Goal: Task Accomplishment & Management: Use online tool/utility

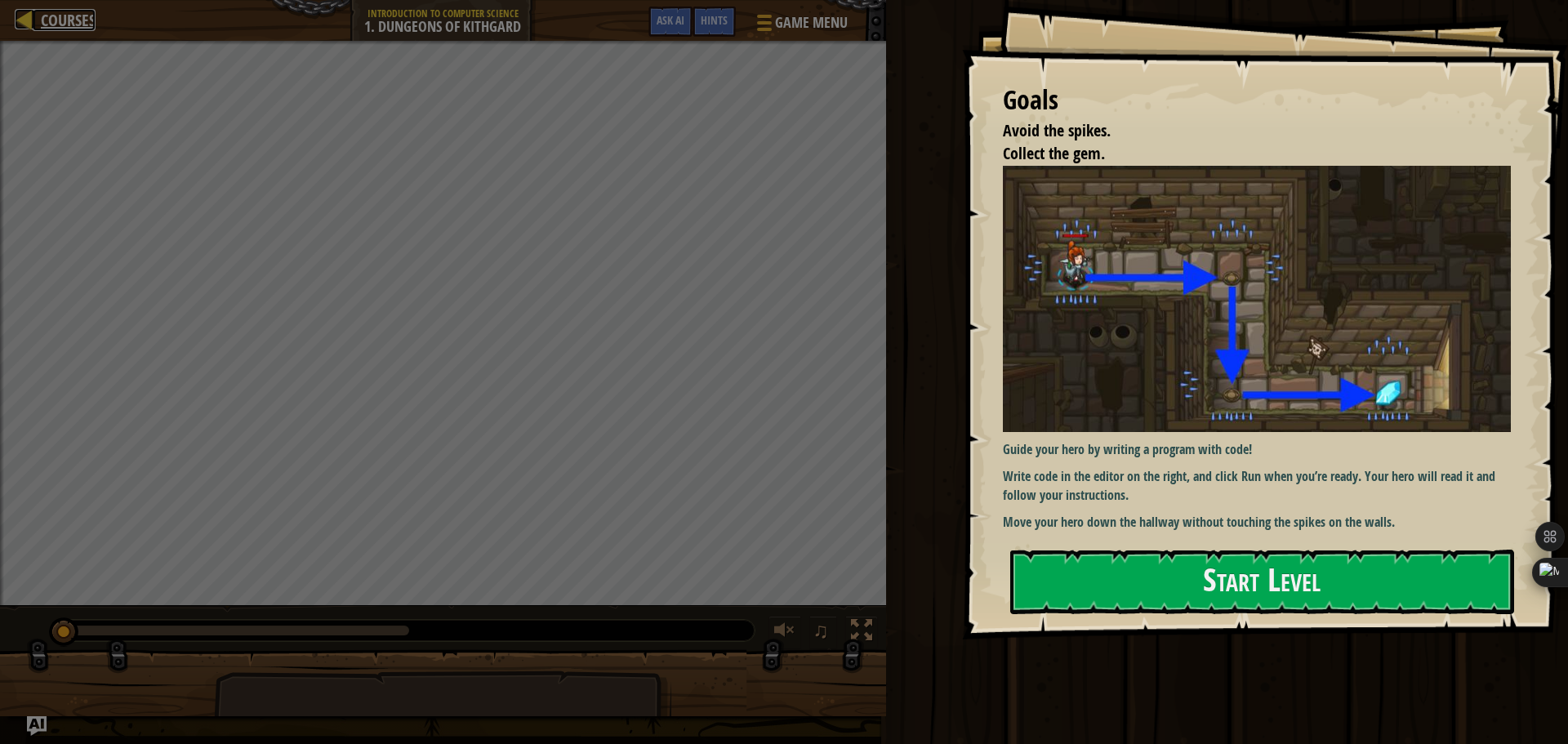
click at [60, 21] on span "Courses" at bounding box center [68, 20] width 54 height 22
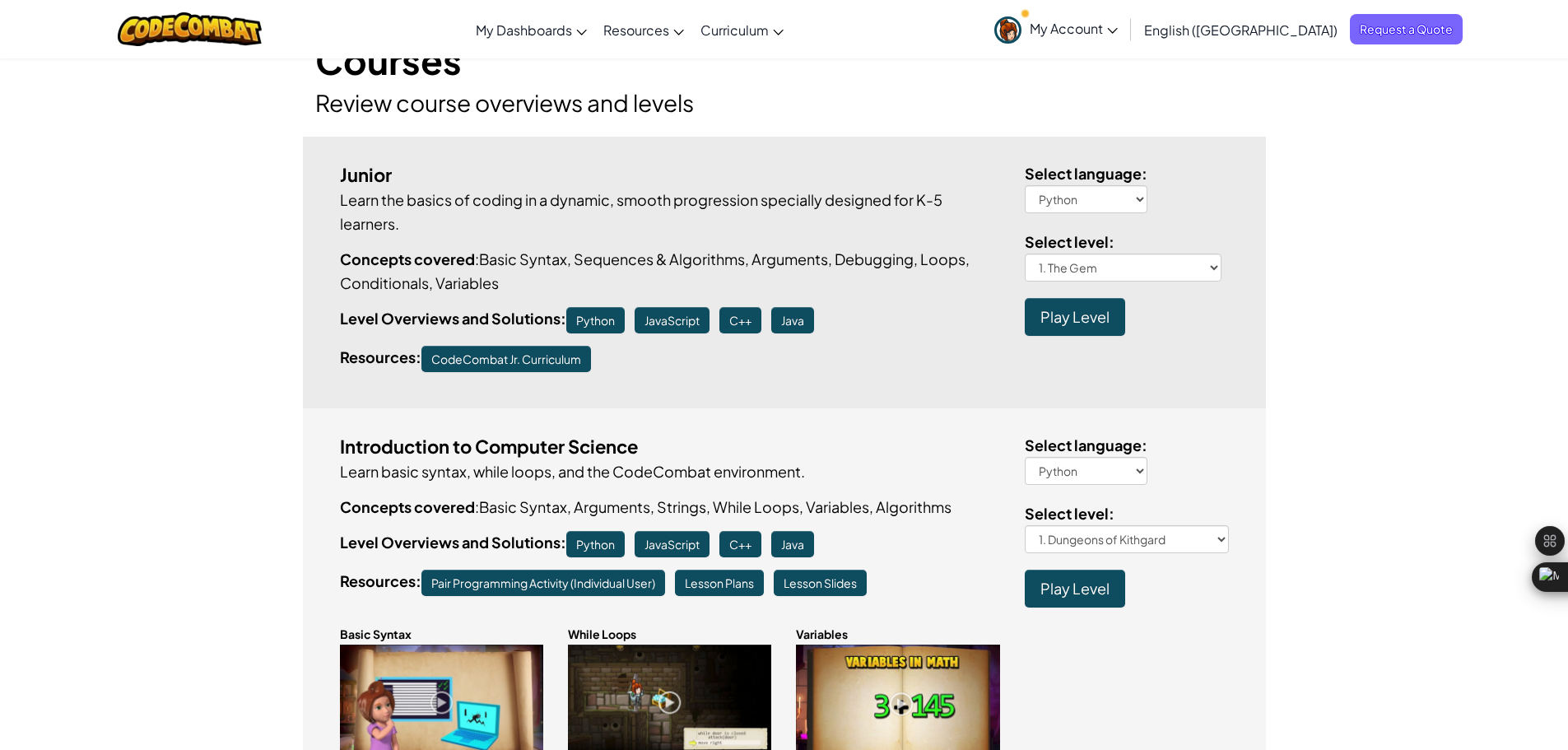
scroll to position [247, 0]
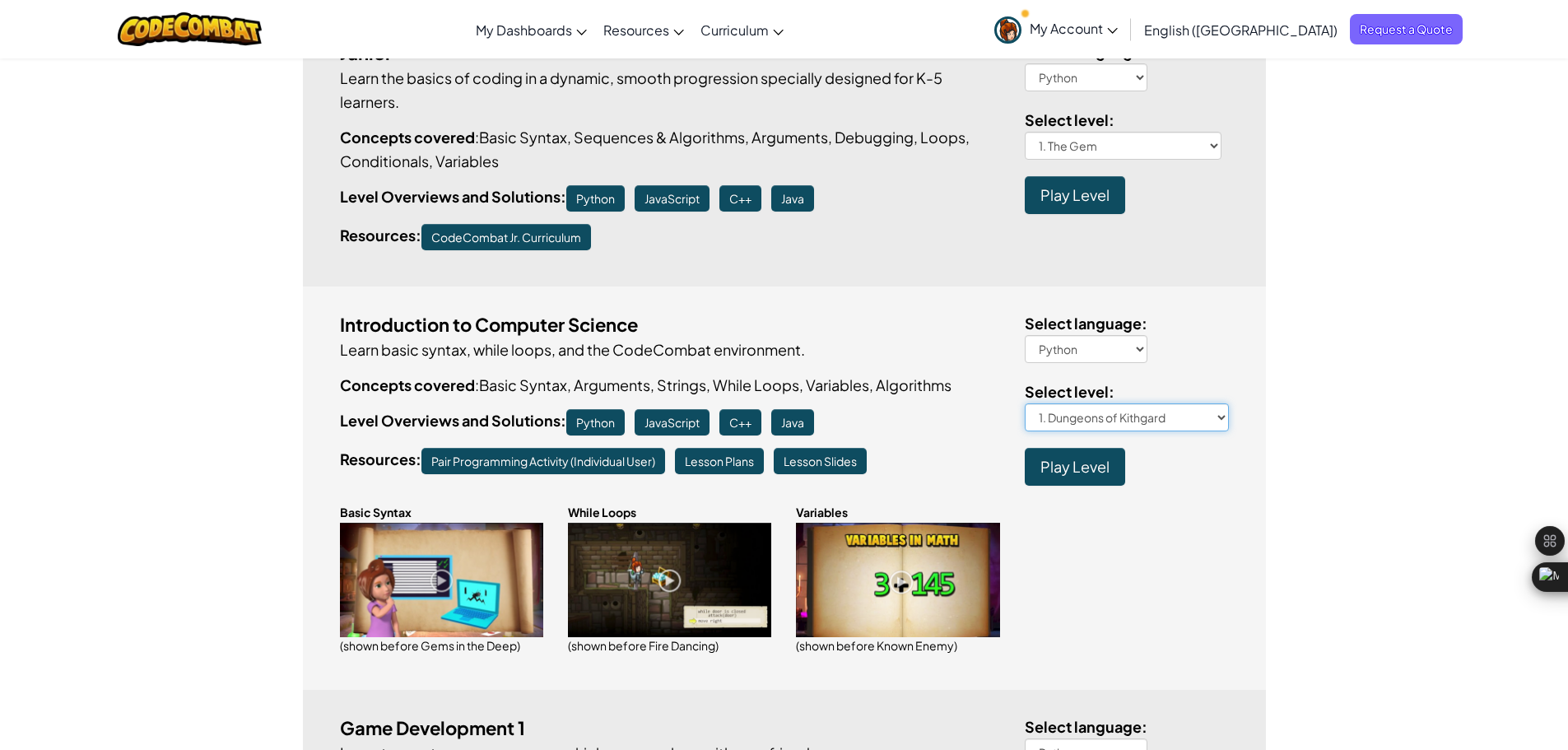
click at [1165, 413] on select "1. Dungeons of Kithgard 2. Gems in the Deep 3. Shadow Guard 3a. Kounter Kithwis…" at bounding box center [1126, 417] width 204 height 28
select select "cell-commentary"
click at [1024, 403] on select "1. Dungeons of Kithgard 2. Gems in the Deep 3. Shadow Guard 3a. Kounter Kithwis…" at bounding box center [1126, 417] width 204 height 28
click at [1042, 467] on span "Play Level" at bounding box center [1075, 466] width 69 height 19
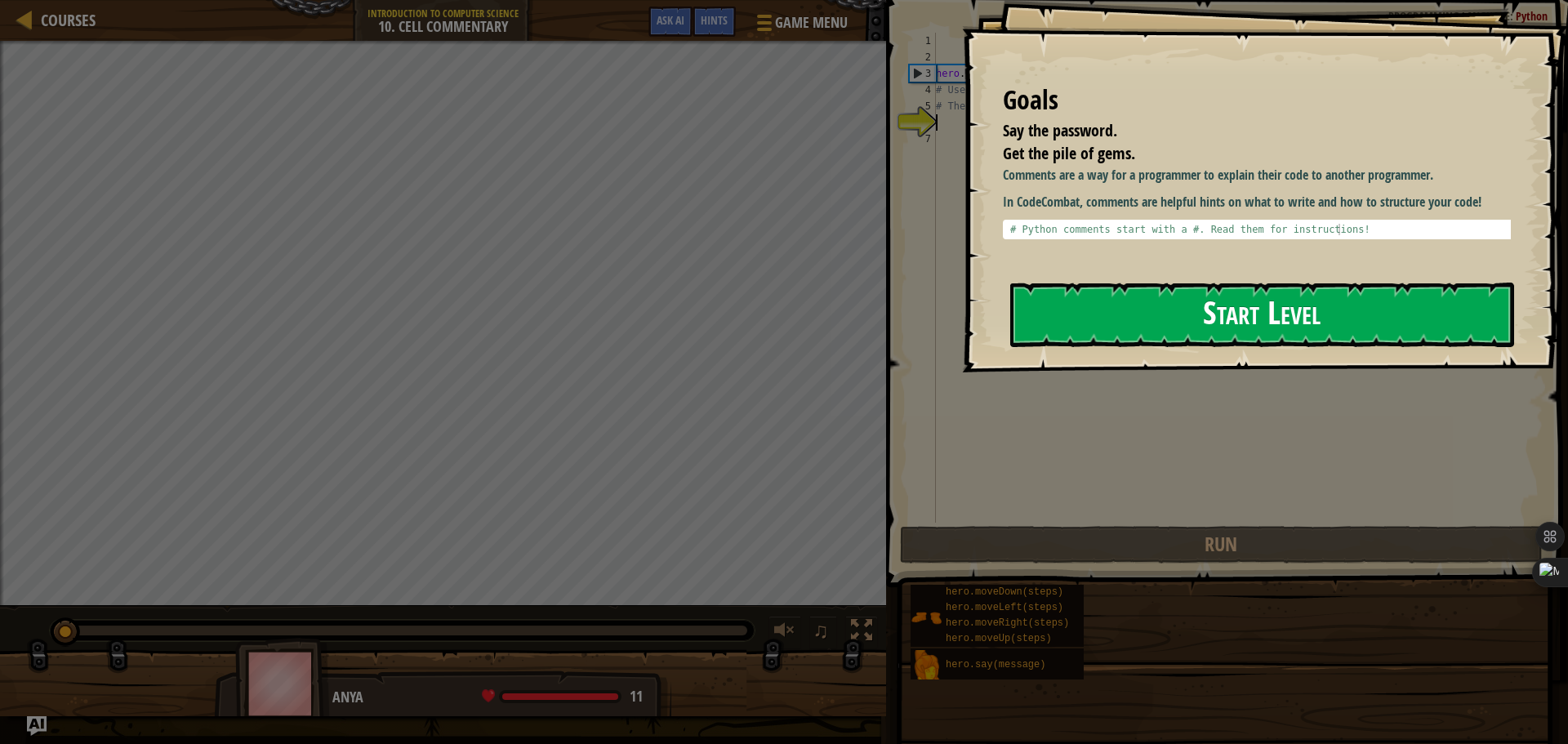
click at [1173, 316] on button "Start Level" at bounding box center [1262, 315] width 504 height 65
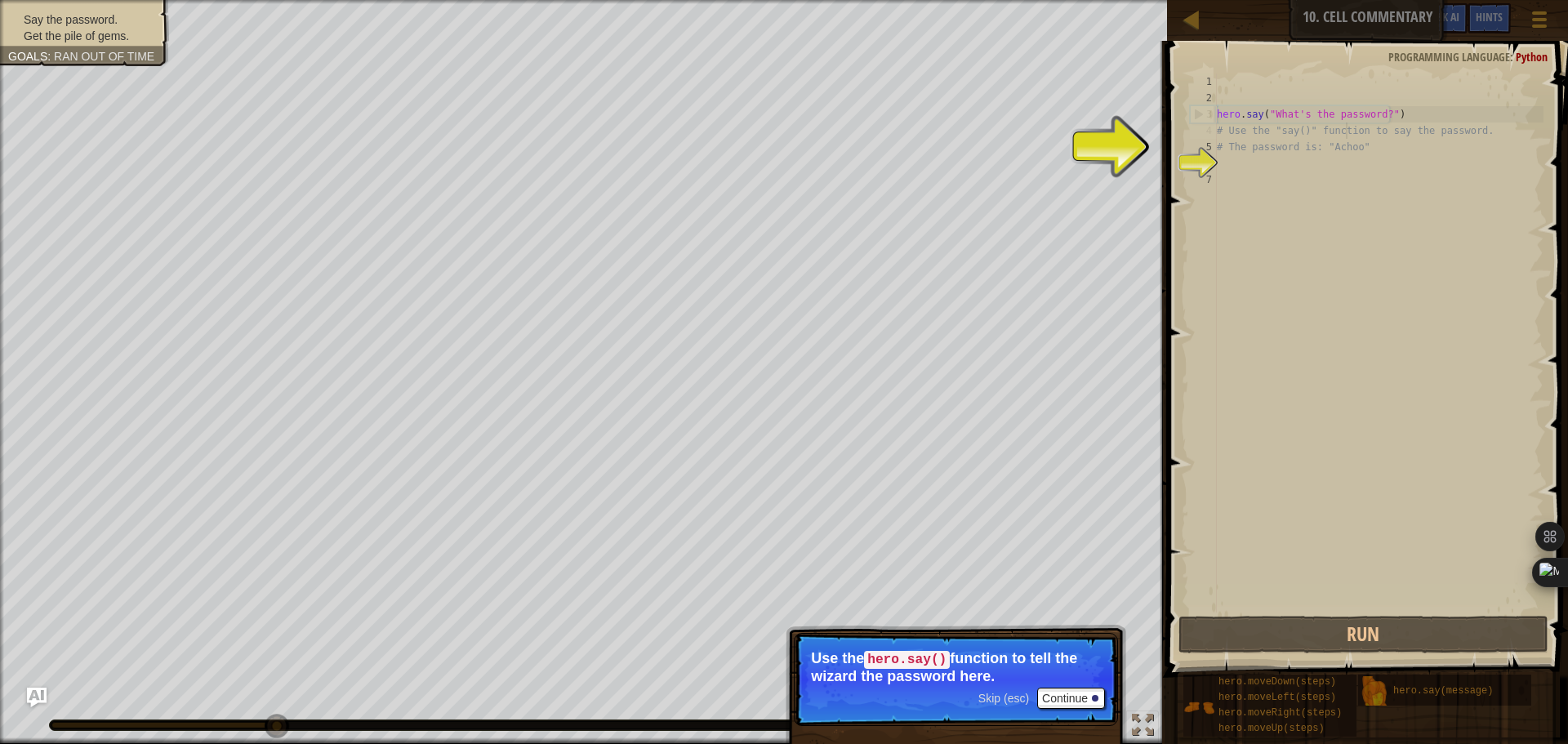
click at [1344, 134] on div "hero . say ( "What's the password?" ) # Use the "say()" function to say the pas…" at bounding box center [1379, 359] width 330 height 572
click at [1081, 694] on button "Continue" at bounding box center [1071, 698] width 68 height 21
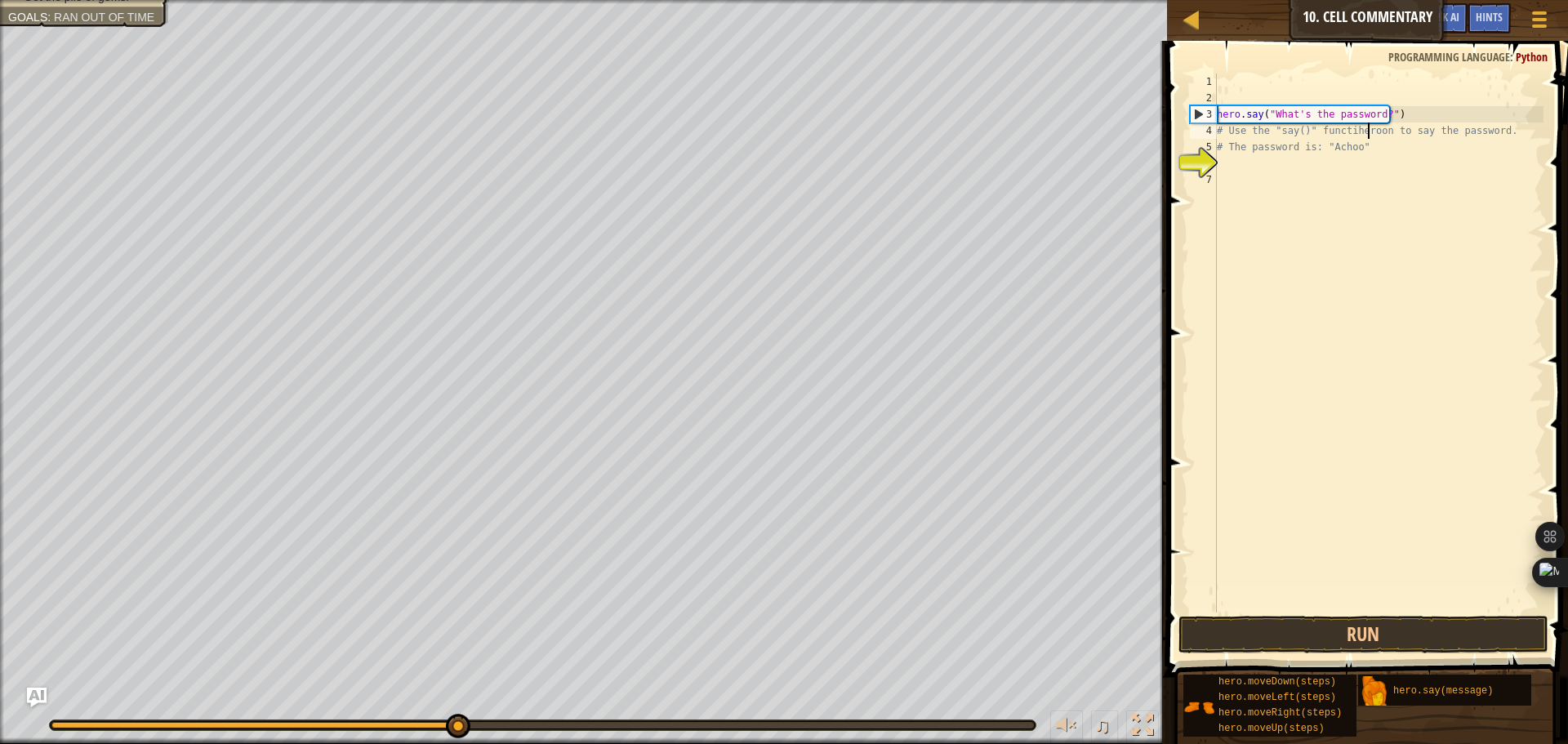
scroll to position [8, 13]
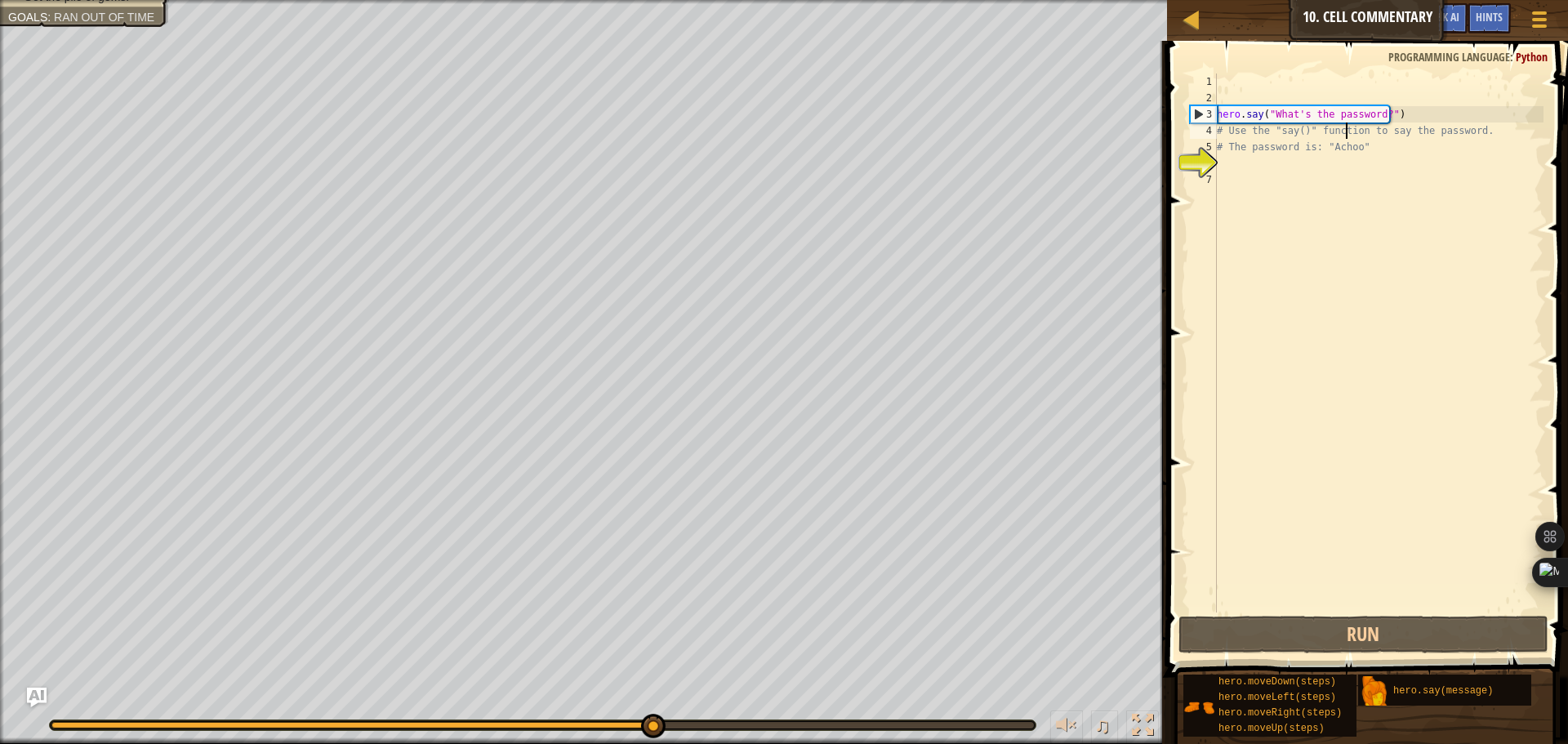
type textarea "# The password is: "Achoo""
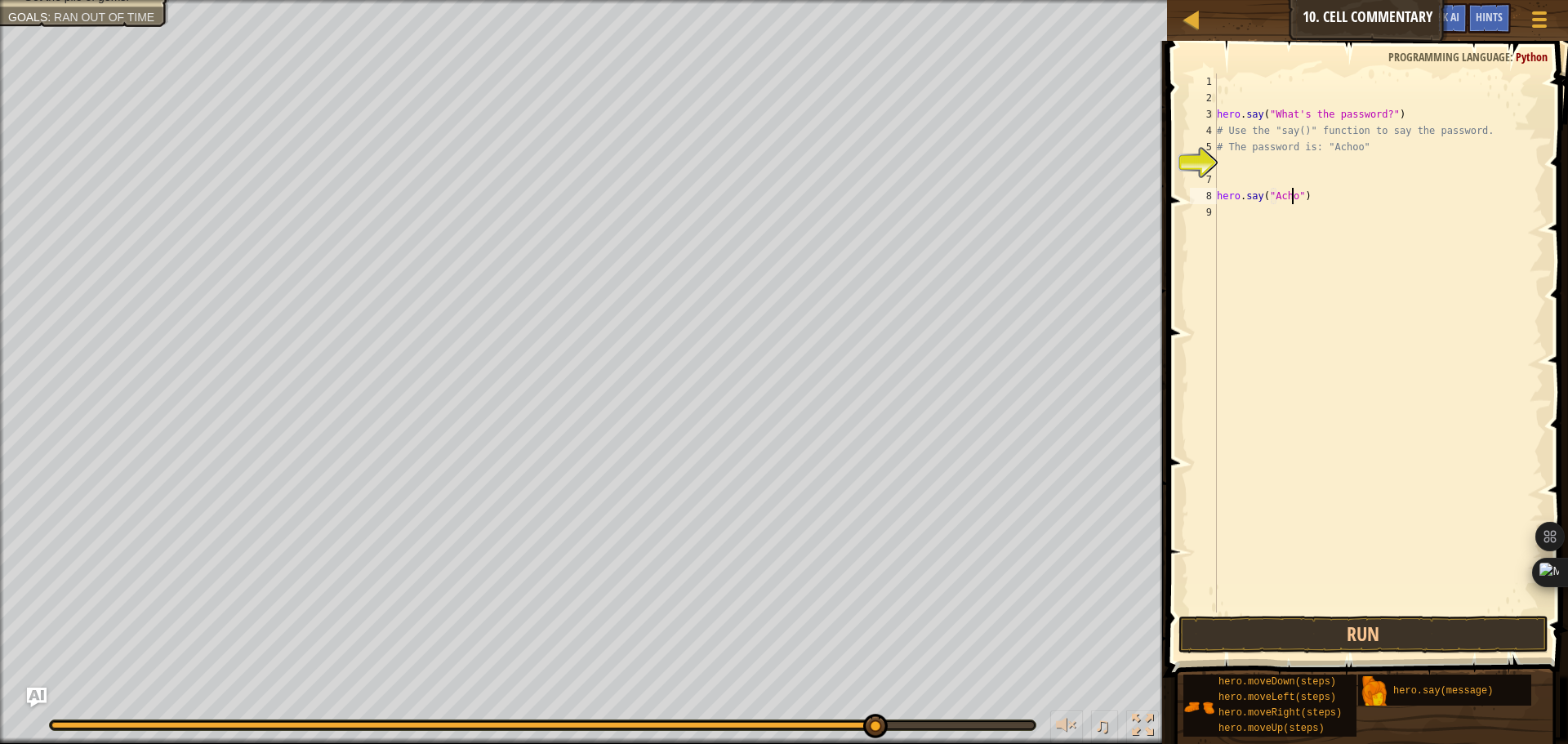
scroll to position [8, 7]
type textarea "hero.say("Achoo")"
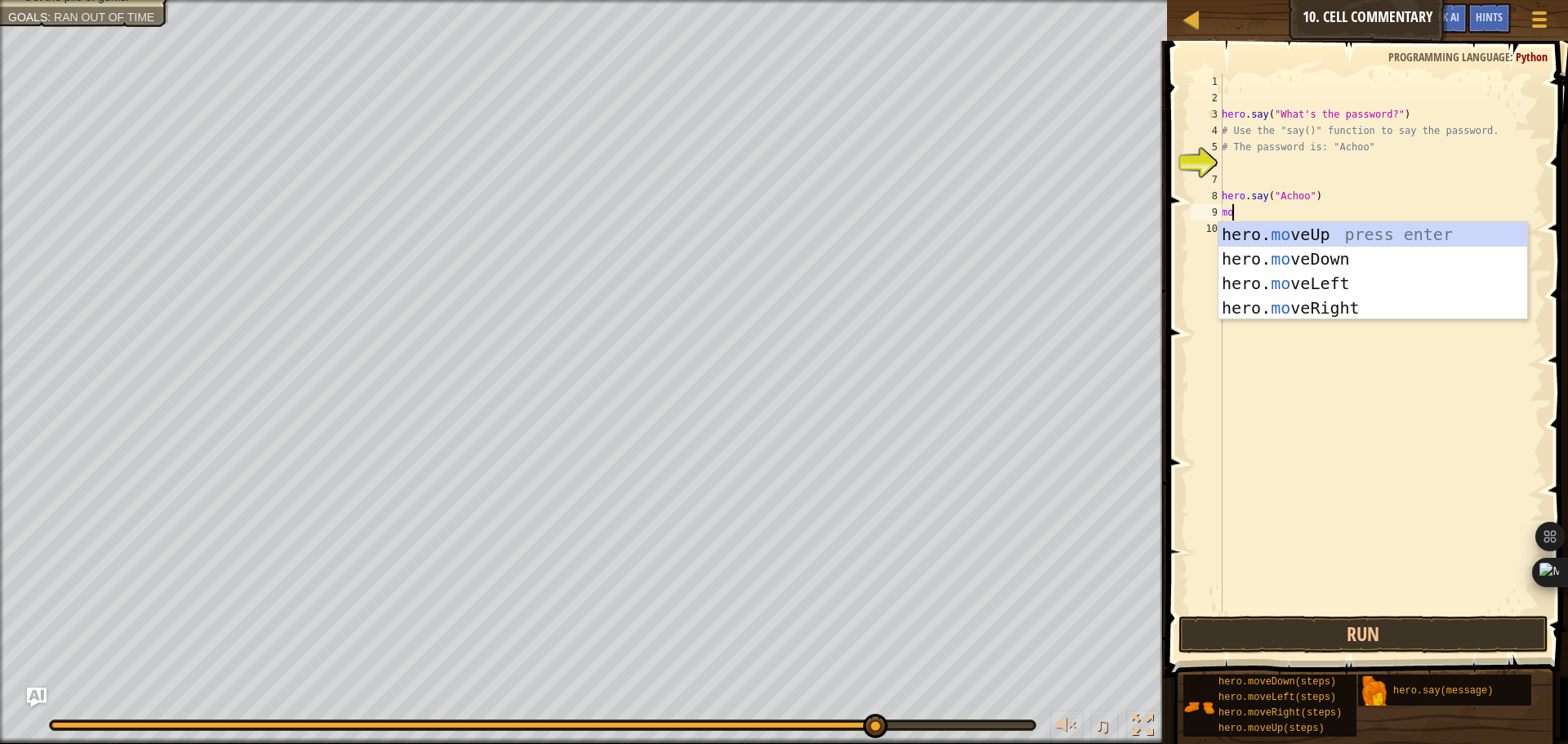
scroll to position [8, 1]
type textarea "move"
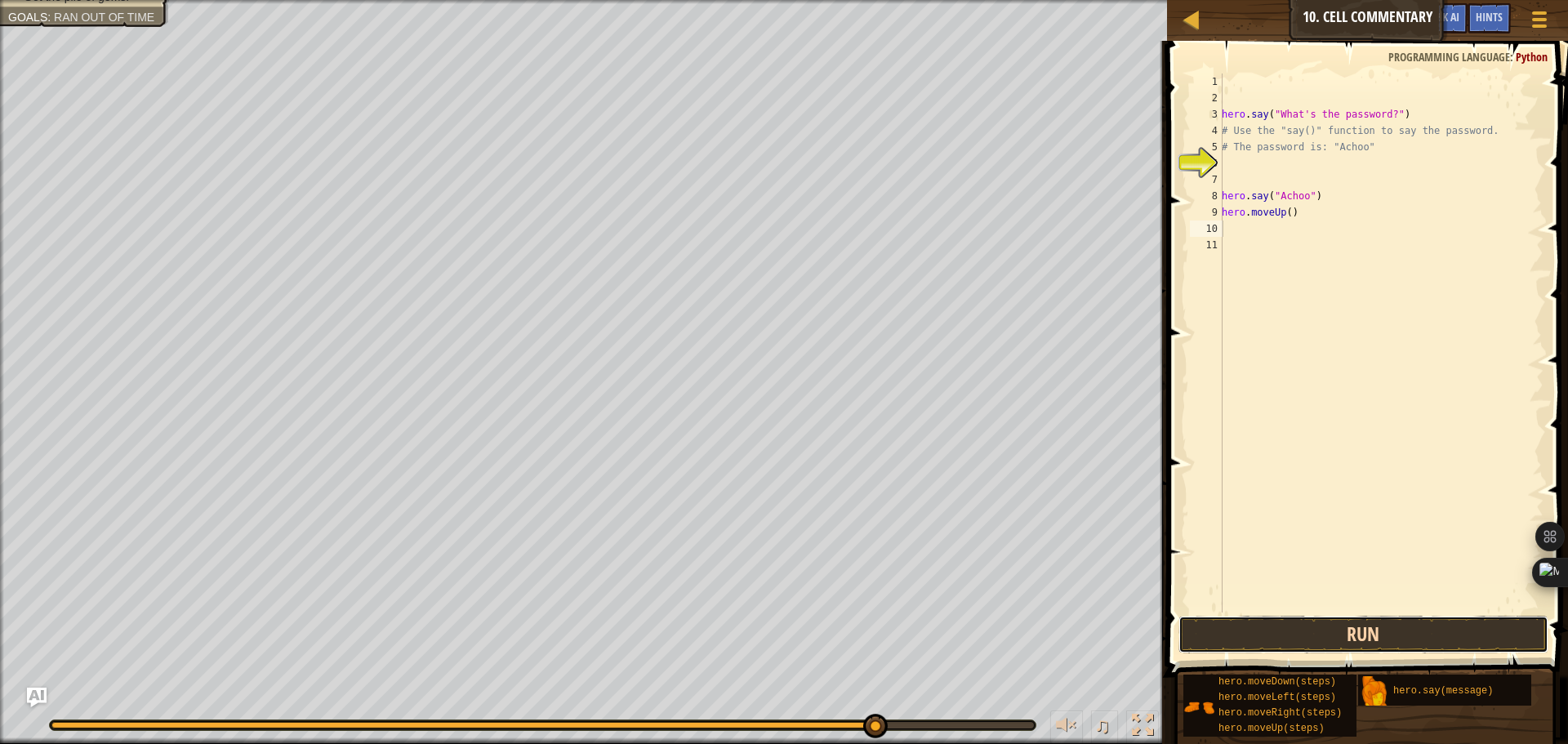
click at [1308, 621] on button "Run" at bounding box center [1363, 634] width 370 height 37
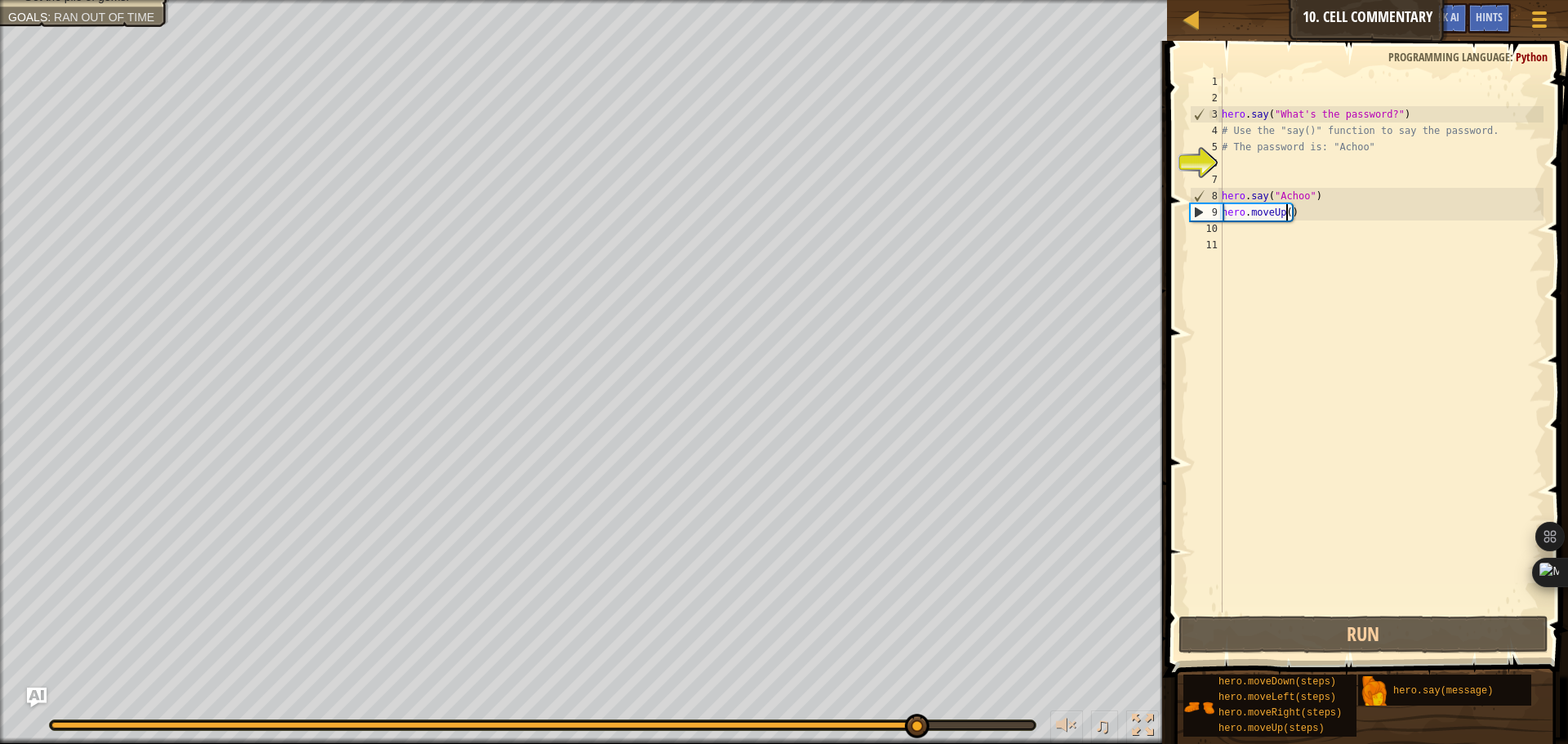
click at [1285, 215] on div "hero . say ( "What's the password?" ) # Use the "say()" function to say the pas…" at bounding box center [1381, 359] width 325 height 572
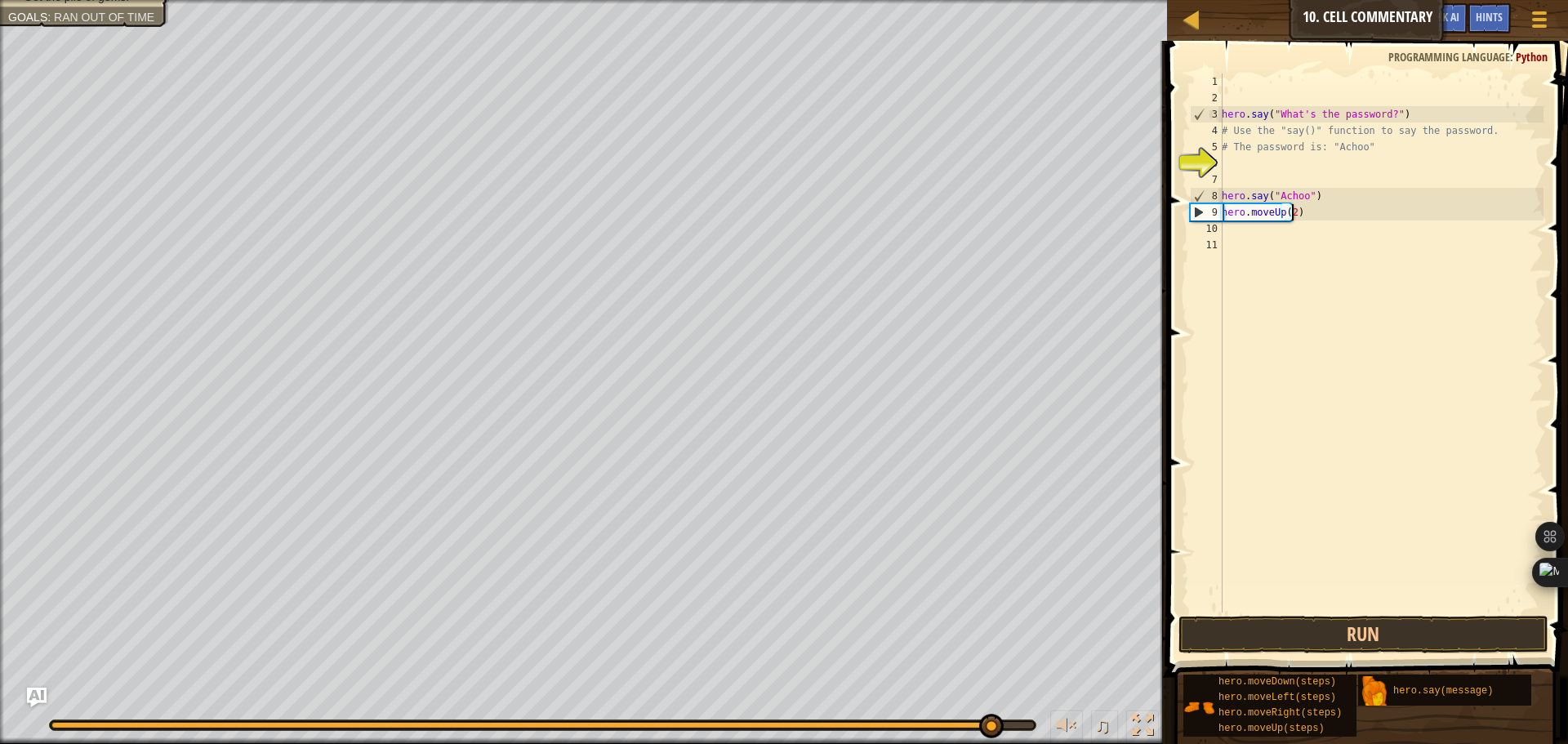
scroll to position [8, 6]
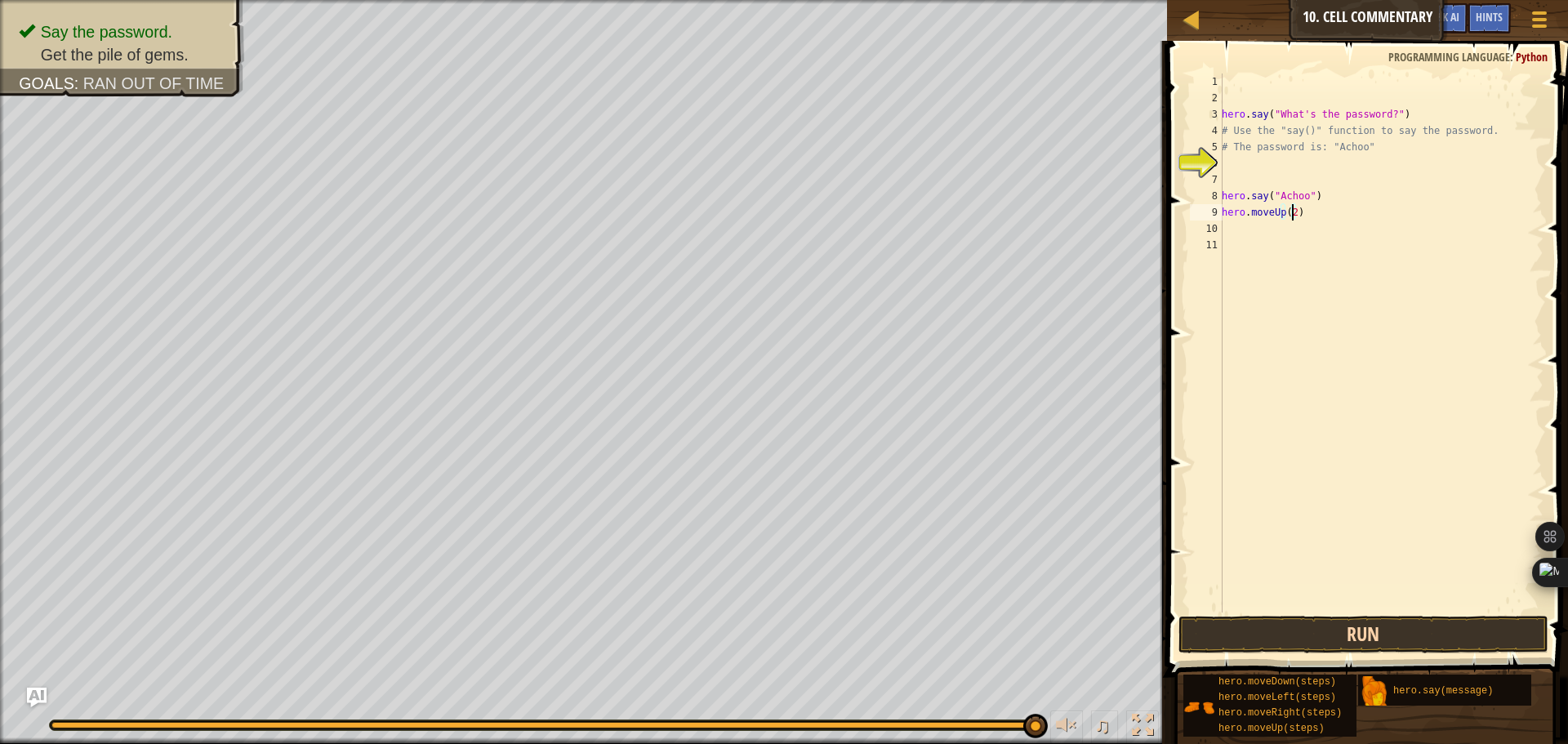
type textarea "hero.moveUp(2)"
click at [1405, 626] on button "Run" at bounding box center [1363, 634] width 370 height 37
